Goal: Information Seeking & Learning: Learn about a topic

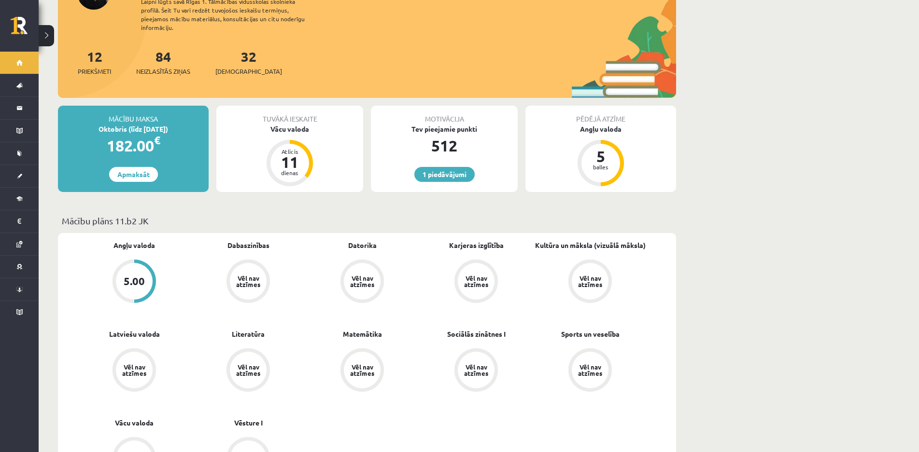
scroll to position [145, 0]
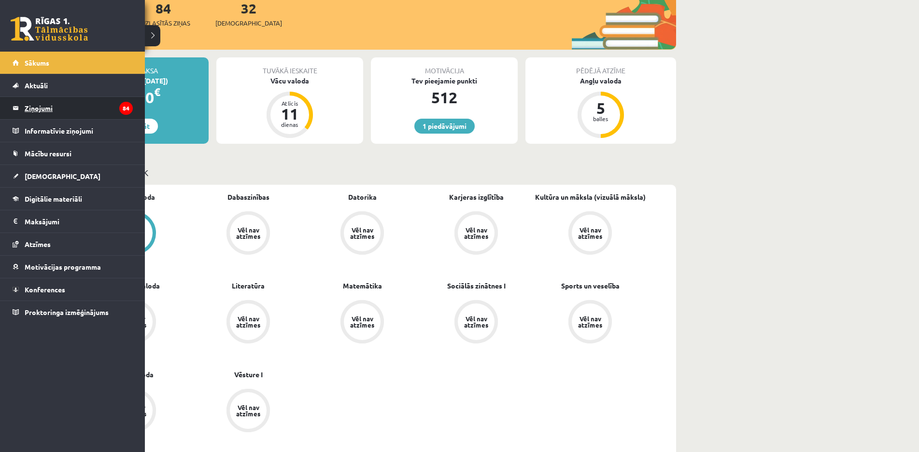
click at [29, 107] on legend "Ziņojumi 84" at bounding box center [79, 108] width 108 height 22
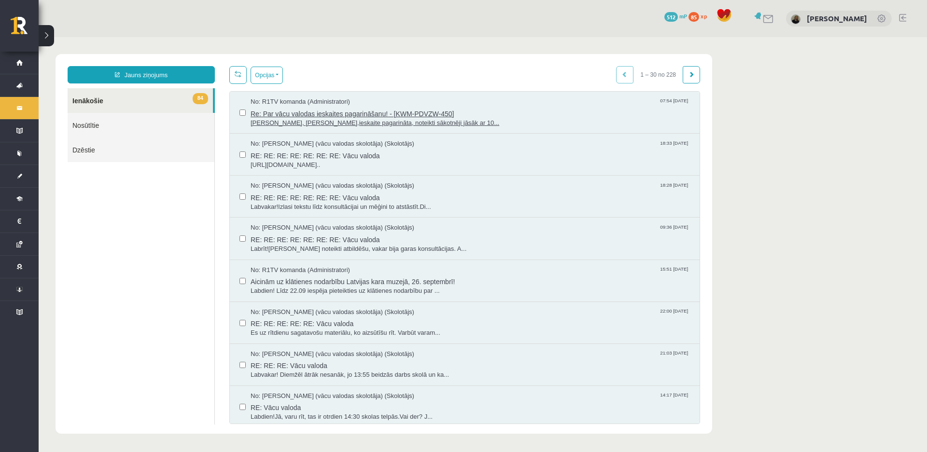
click at [303, 122] on span "Labdien, Sandra,ieskaite pagarināta, noteikti sākotnēji jāsāk ar 10..." at bounding box center [470, 123] width 439 height 9
click at [764, 17] on link at bounding box center [759, 15] width 10 height 7
click at [842, 19] on link "[PERSON_NAME]" at bounding box center [837, 19] width 60 height 10
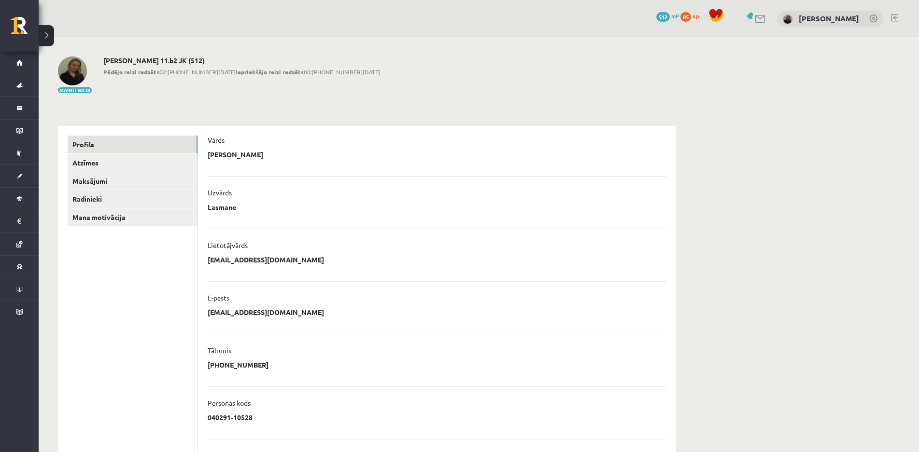
click at [71, 85] on img at bounding box center [72, 70] width 29 height 29
click at [68, 89] on button "Mainīt bildi" at bounding box center [75, 90] width 34 height 6
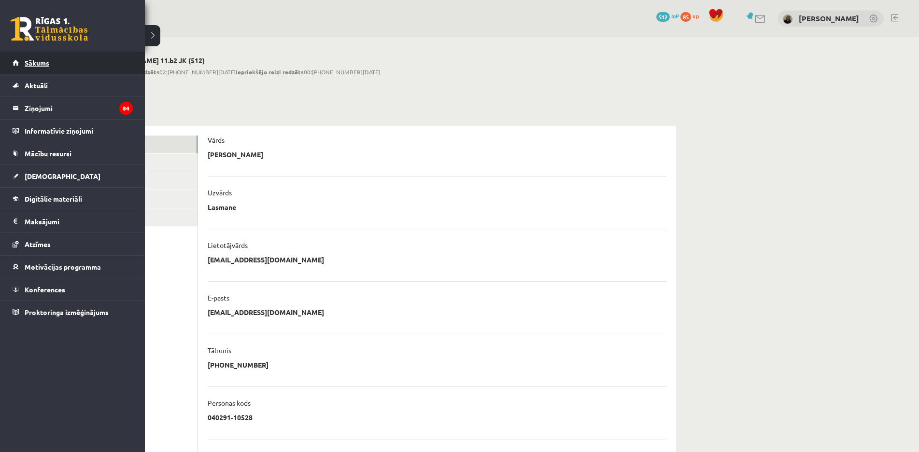
click at [31, 59] on span "Sākums" at bounding box center [37, 62] width 25 height 9
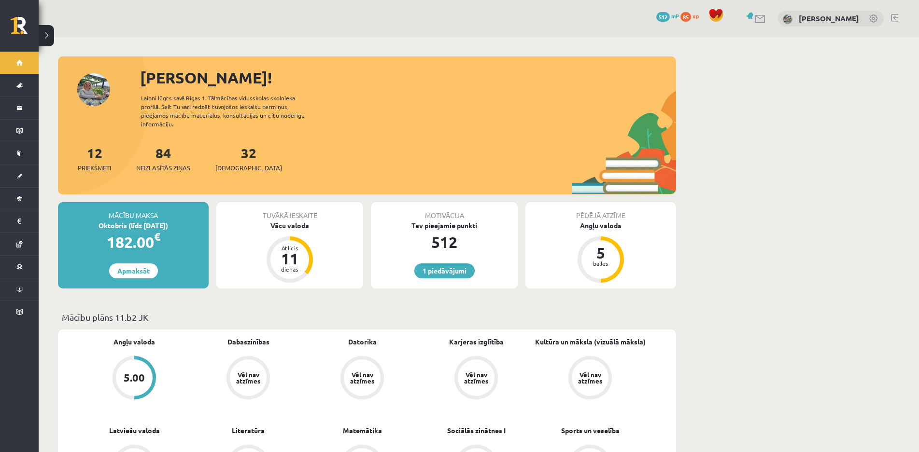
click at [84, 81] on div "Sveika, Sandra! Laipni lūgts savā Rīgas 1. Tālmācības vidusskolas skolnieka pro…" at bounding box center [367, 130] width 618 height 128
click at [90, 85] on div "Sveika, Sandra! Laipni lūgts savā Rīgas 1. Tālmācības vidusskolas skolnieka pro…" at bounding box center [367, 130] width 618 height 128
click at [90, 86] on div "Sveika, Sandra! Laipni lūgts savā Rīgas 1. Tālmācības vidusskolas skolnieka pro…" at bounding box center [367, 130] width 618 height 128
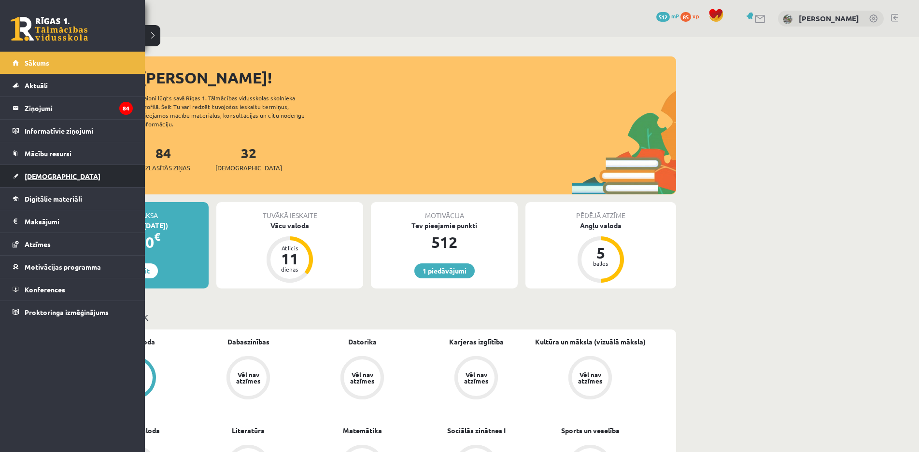
click at [57, 177] on link "[DEMOGRAPHIC_DATA]" at bounding box center [73, 176] width 120 height 22
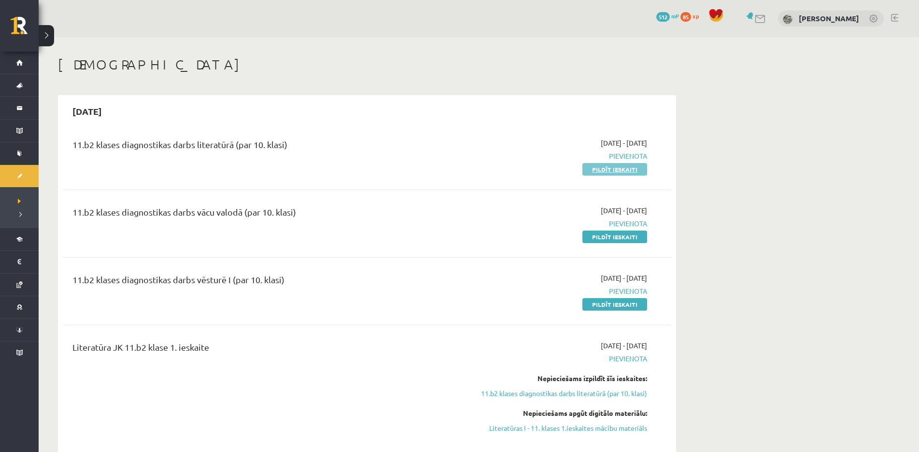
click at [622, 165] on link "Pildīt ieskaiti" at bounding box center [614, 169] width 65 height 13
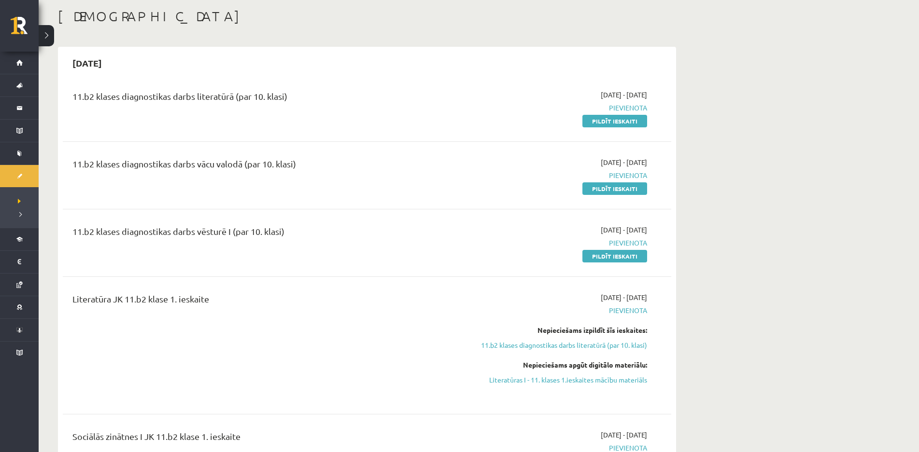
drag, startPoint x: 587, startPoint y: 383, endPoint x: 535, endPoint y: 27, distance: 360.6
click at [587, 382] on link "Literatūras I - 11. klases 1.ieskaites mācību materiāls" at bounding box center [556, 380] width 182 height 10
drag, startPoint x: 557, startPoint y: 376, endPoint x: 513, endPoint y: 28, distance: 351.4
click at [558, 376] on link "Literatūras I - 11. klases 1.ieskaites mācību materiāls" at bounding box center [556, 380] width 182 height 10
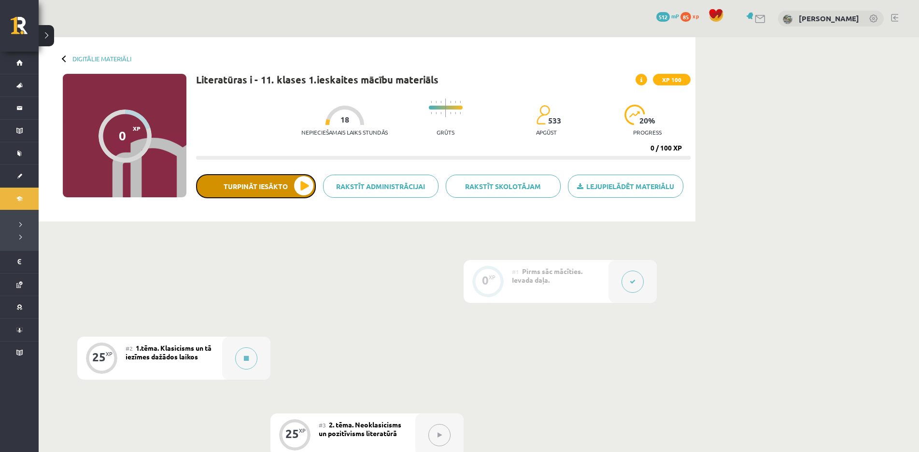
click at [297, 186] on button "Turpināt iesākto" at bounding box center [256, 186] width 120 height 24
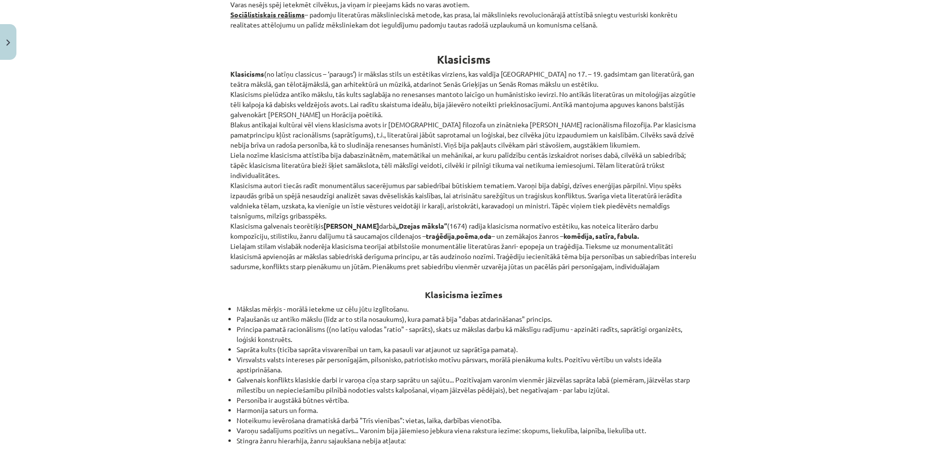
scroll to position [782, 0]
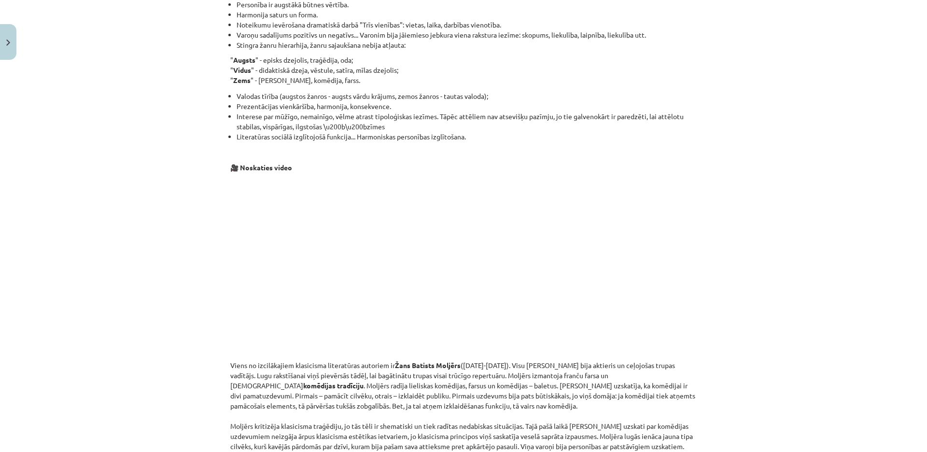
drag, startPoint x: 652, startPoint y: 271, endPoint x: 657, endPoint y: 304, distance: 33.1
click at [652, 292] on p at bounding box center [463, 267] width 466 height 176
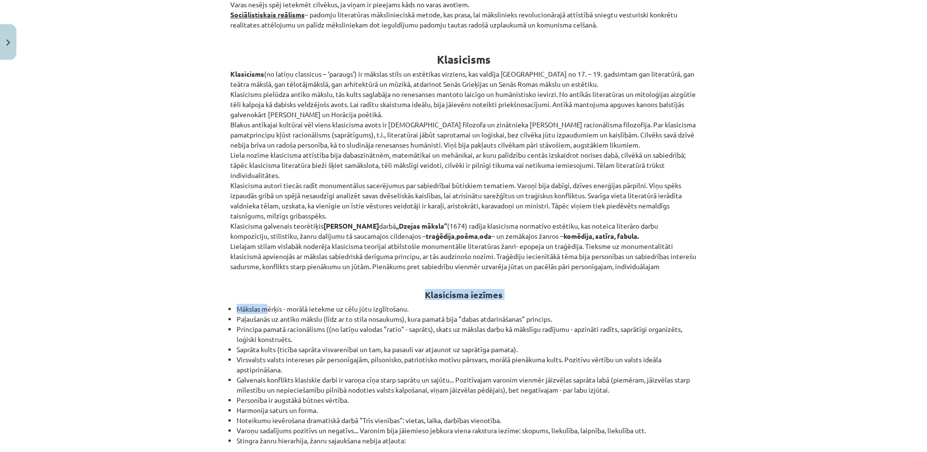
drag, startPoint x: 294, startPoint y: 295, endPoint x: 282, endPoint y: 238, distance: 58.7
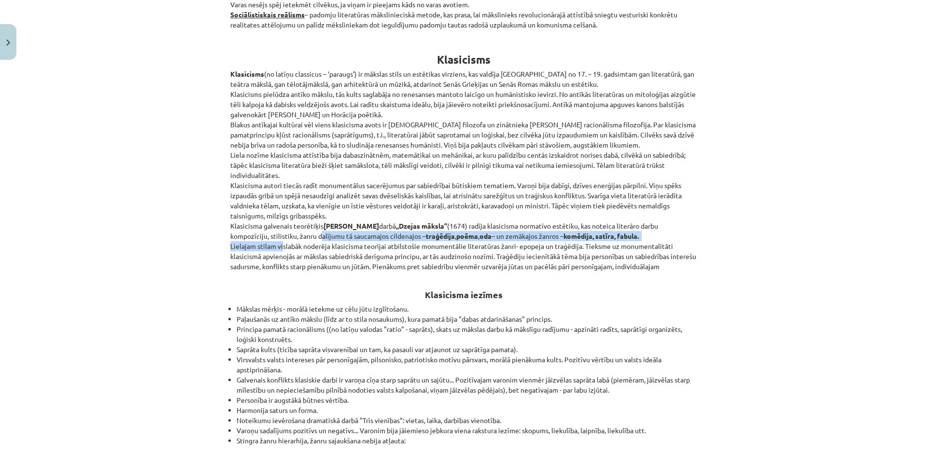
drag, startPoint x: 275, startPoint y: 243, endPoint x: 250, endPoint y: 175, distance: 72.1
click at [262, 199] on p "Klasicisms (no latīņu classicus – ‘paraugs’) ir mākslas stils un estētikas virz…" at bounding box center [463, 170] width 466 height 203
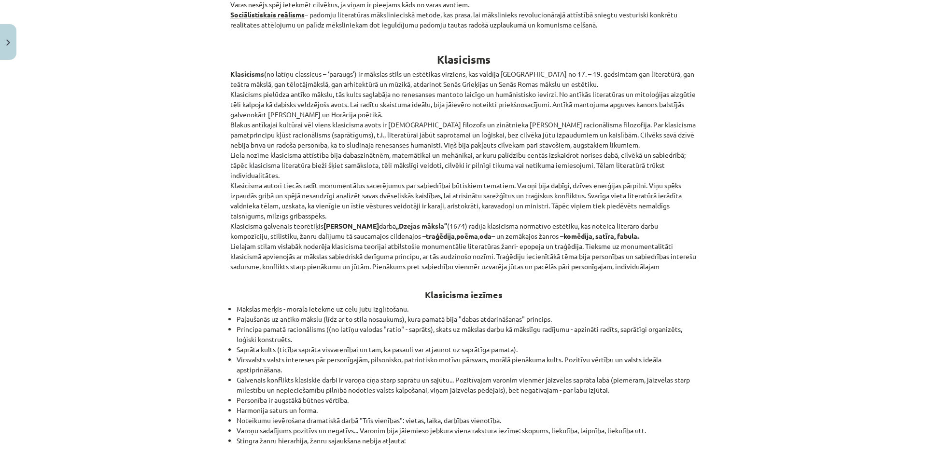
click at [253, 171] on p "Klasicisms (no latīņu classicus – ‘paraugs’) ir mākslas stils un estētikas virz…" at bounding box center [463, 170] width 466 height 203
drag, startPoint x: 253, startPoint y: 169, endPoint x: 258, endPoint y: 158, distance: 11.9
click at [255, 166] on p "Klasicisms (no latīņu classicus – ‘paraugs’) ir mākslas stils un estētikas virz…" at bounding box center [463, 170] width 466 height 203
drag, startPoint x: 258, startPoint y: 158, endPoint x: 259, endPoint y: 152, distance: 6.4
click at [259, 158] on p "Klasicisms (no latīņu classicus – ‘paraugs’) ir mākslas stils un estētikas virz…" at bounding box center [463, 170] width 466 height 203
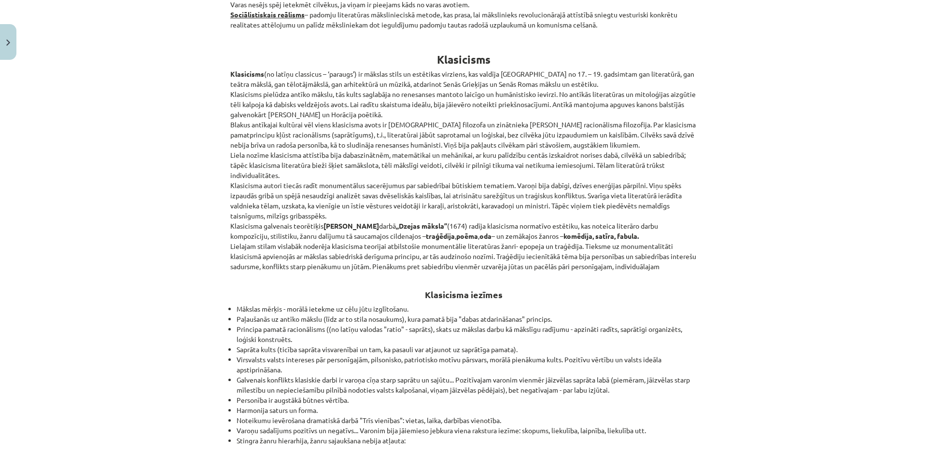
click at [665, 229] on p "Klasicisms (no latīņu classicus – ‘paraugs’) ir mākslas stils un estētikas virz…" at bounding box center [463, 170] width 466 height 203
click at [655, 281] on h2 "Klasicisma iezīmes" at bounding box center [463, 290] width 466 height 24
